Goal: Task Accomplishment & Management: Manage account settings

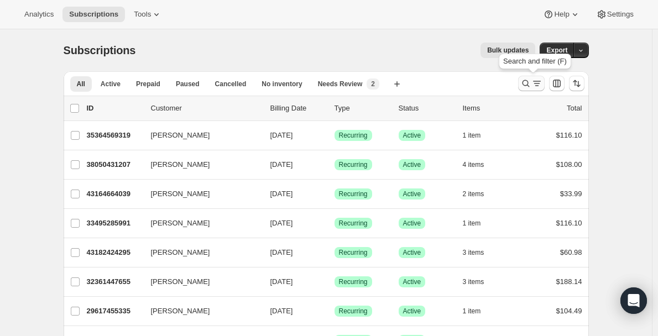
click at [525, 82] on icon "Search and filter results" at bounding box center [526, 83] width 11 height 11
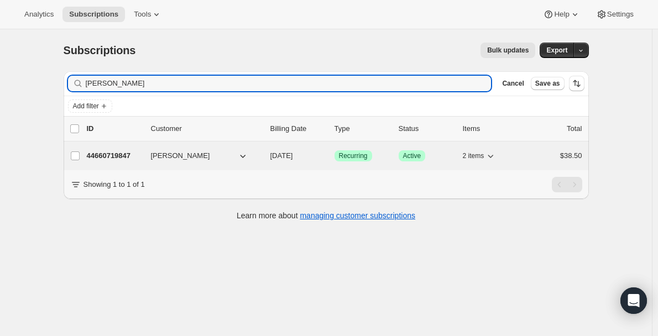
type input "[PERSON_NAME]"
click at [124, 152] on p "44660719847" at bounding box center [114, 156] width 55 height 11
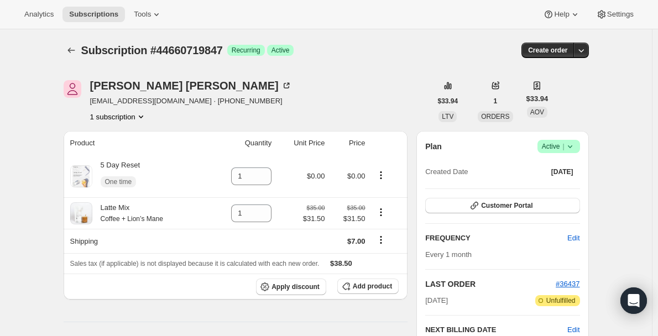
click at [578, 144] on span "Success Active |" at bounding box center [559, 146] width 43 height 13
click at [574, 184] on span "Cancel subscription" at bounding box center [562, 187] width 63 height 8
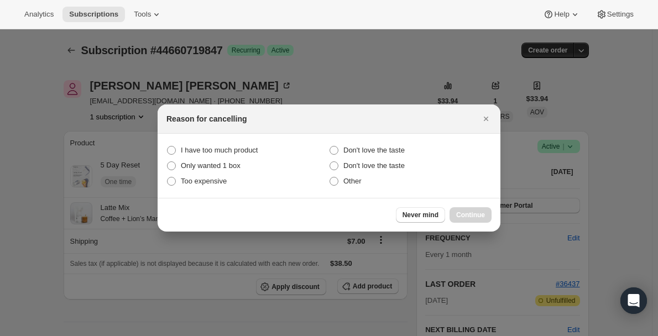
drag, startPoint x: 331, startPoint y: 180, endPoint x: 382, endPoint y: 209, distance: 58.0
click at [332, 180] on span ":rc1:" at bounding box center [334, 181] width 9 height 9
click at [330, 178] on input "Other" at bounding box center [330, 177] width 1 height 1
radio input "true"
click at [470, 215] on span "Continue" at bounding box center [471, 215] width 29 height 9
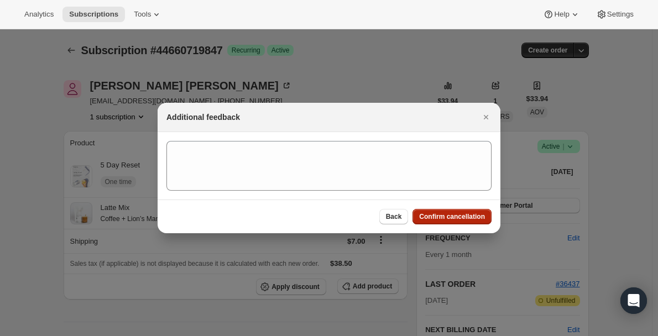
click at [444, 220] on span "Confirm cancellation" at bounding box center [452, 216] width 66 height 9
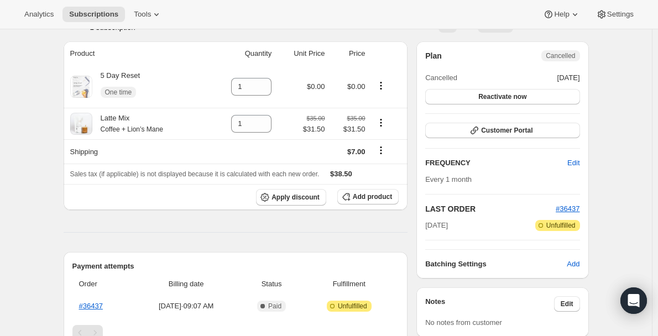
scroll to position [55, 0]
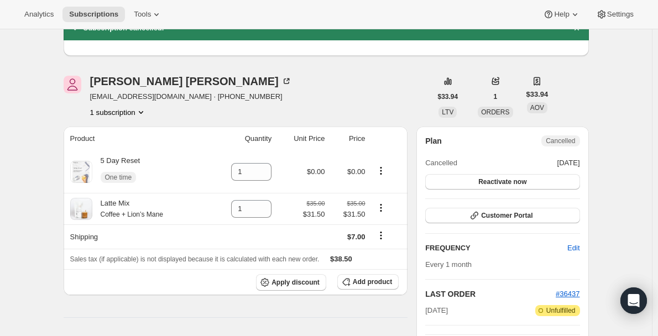
click at [143, 113] on icon "Product actions" at bounding box center [141, 112] width 11 height 11
click at [326, 91] on div "[PERSON_NAME] [EMAIL_ADDRESS][DOMAIN_NAME] · [PHONE_NUMBER] 1 subscription" at bounding box center [248, 97] width 368 height 42
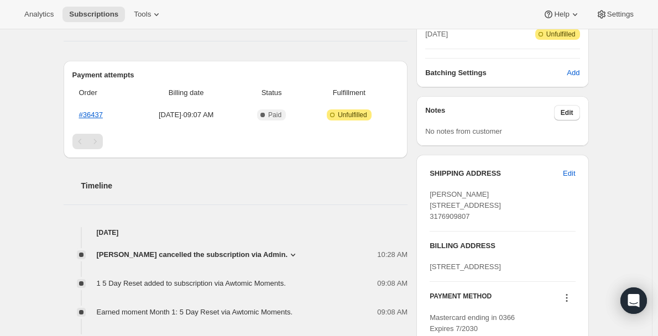
scroll to position [487, 0]
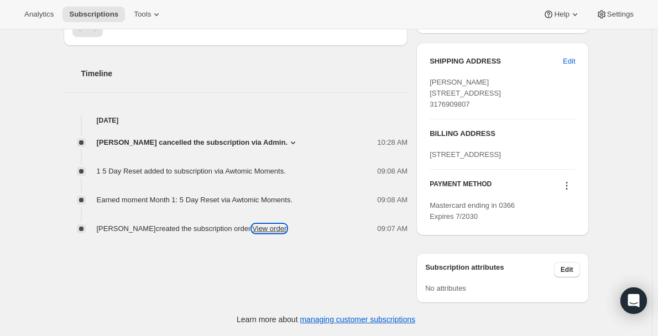
click at [255, 225] on link "View order" at bounding box center [269, 229] width 34 height 8
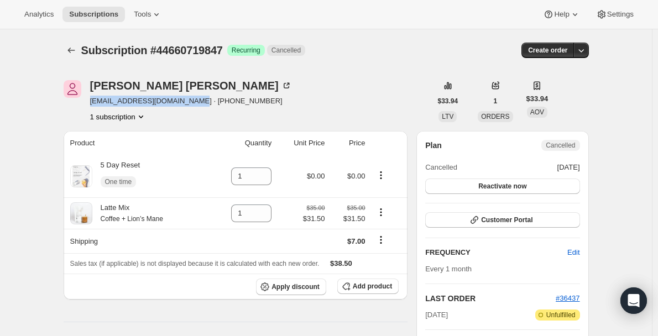
drag, startPoint x: 166, startPoint y: 101, endPoint x: 92, endPoint y: 98, distance: 74.2
click at [92, 98] on div "[PERSON_NAME] [EMAIL_ADDRESS][DOMAIN_NAME] · [PHONE_NUMBER] 1 subscription" at bounding box center [248, 101] width 368 height 42
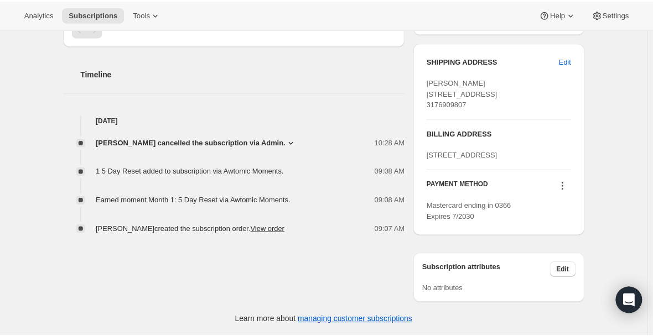
scroll to position [215, 0]
